Goal: Task Accomplishment & Management: Manage account settings

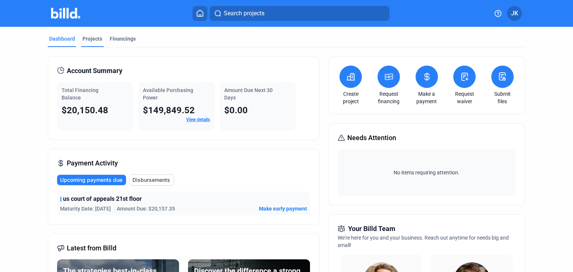
click at [85, 39] on div "Projects" at bounding box center [92, 38] width 20 height 7
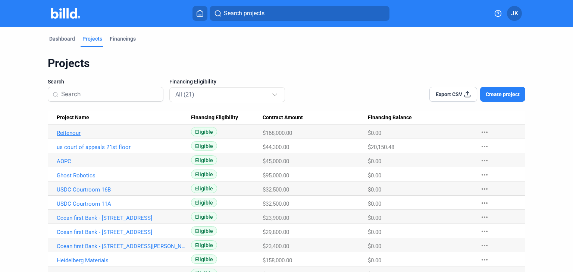
click at [60, 133] on link "Reitenour" at bounding box center [121, 133] width 129 height 7
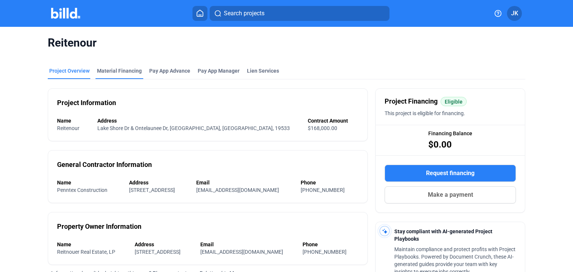
click at [106, 73] on div "Material Financing" at bounding box center [119, 70] width 45 height 7
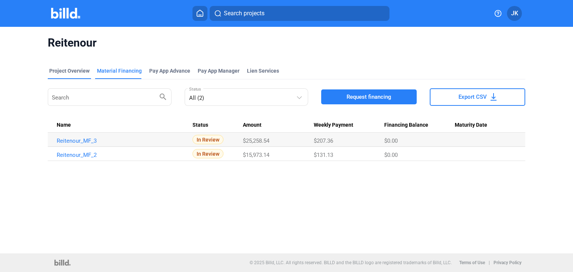
click at [76, 73] on div "Project Overview" at bounding box center [69, 70] width 40 height 7
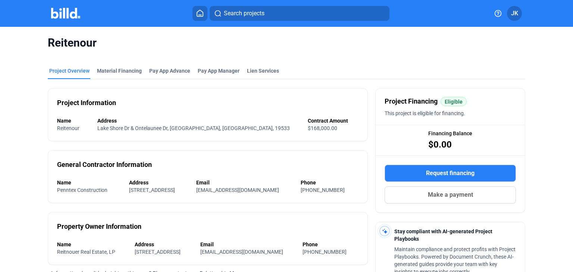
click at [58, 14] on img at bounding box center [65, 13] width 29 height 11
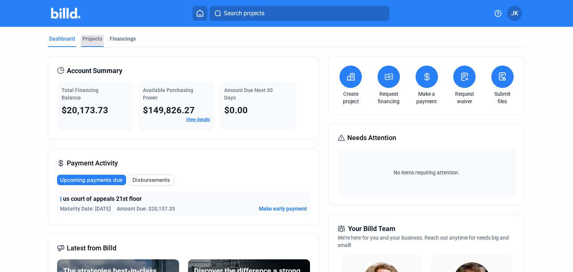
click at [87, 38] on div "Projects" at bounding box center [92, 38] width 20 height 7
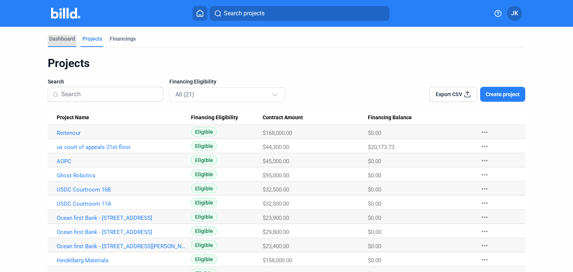
click at [66, 39] on div "Dashboard" at bounding box center [62, 38] width 26 height 7
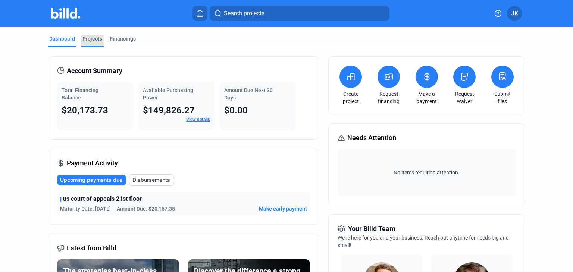
click at [88, 41] on div "Projects" at bounding box center [92, 38] width 20 height 7
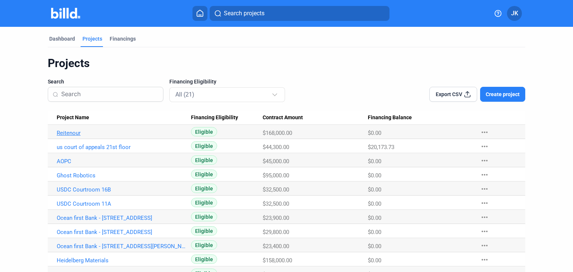
click at [63, 134] on link "Reitenour" at bounding box center [121, 133] width 129 height 7
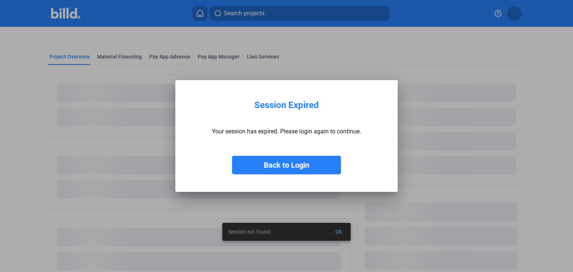
click at [273, 168] on button "Back to Login" at bounding box center [286, 165] width 109 height 19
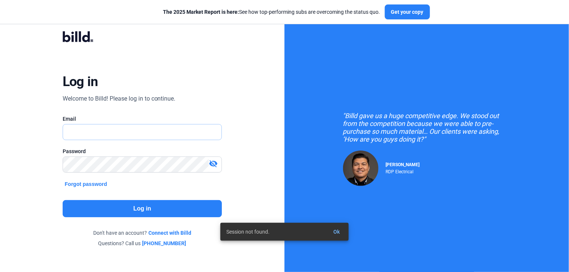
click at [97, 128] on input "text" at bounding box center [142, 132] width 159 height 15
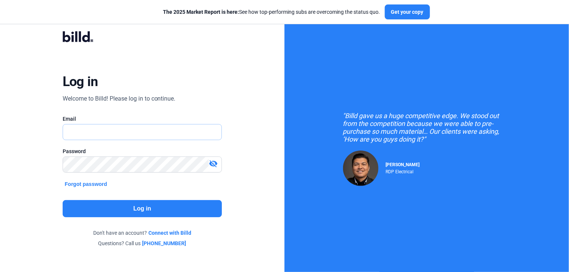
type input "[EMAIL_ADDRESS][DOMAIN_NAME]"
click at [152, 207] on button "Log in" at bounding box center [143, 208] width 160 height 17
